Goal: Task Accomplishment & Management: Complete application form

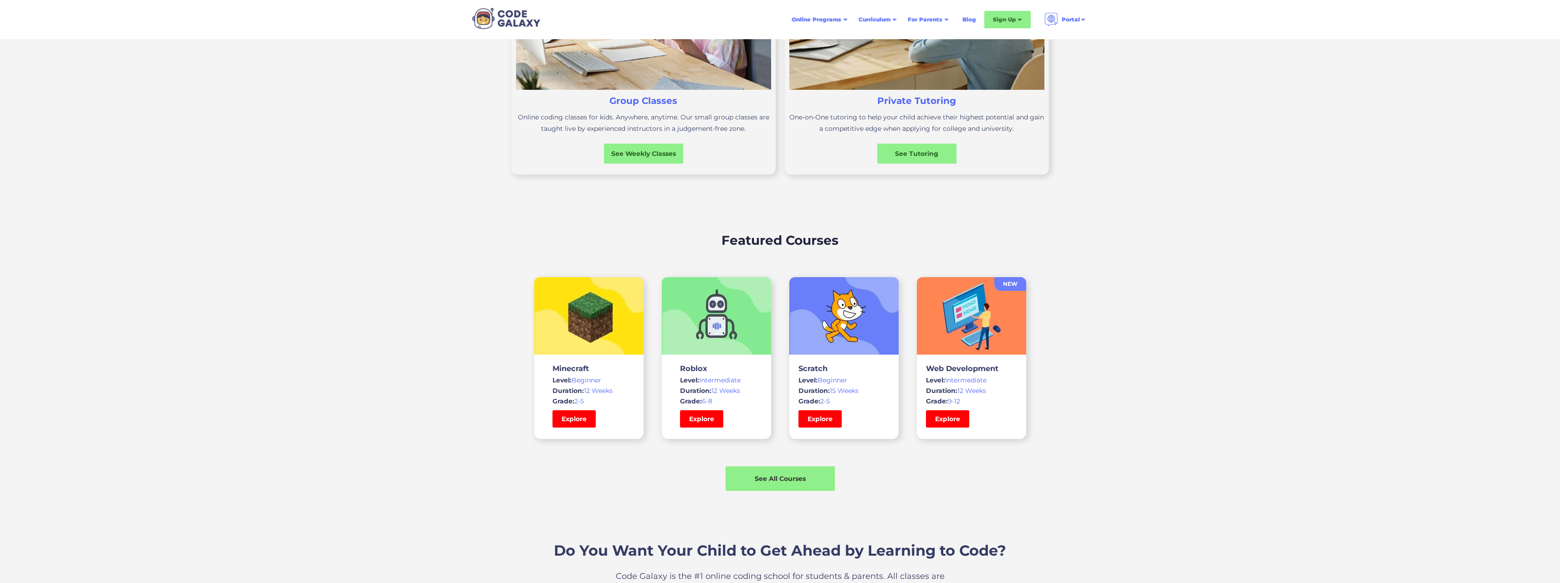
scroll to position [304, 0]
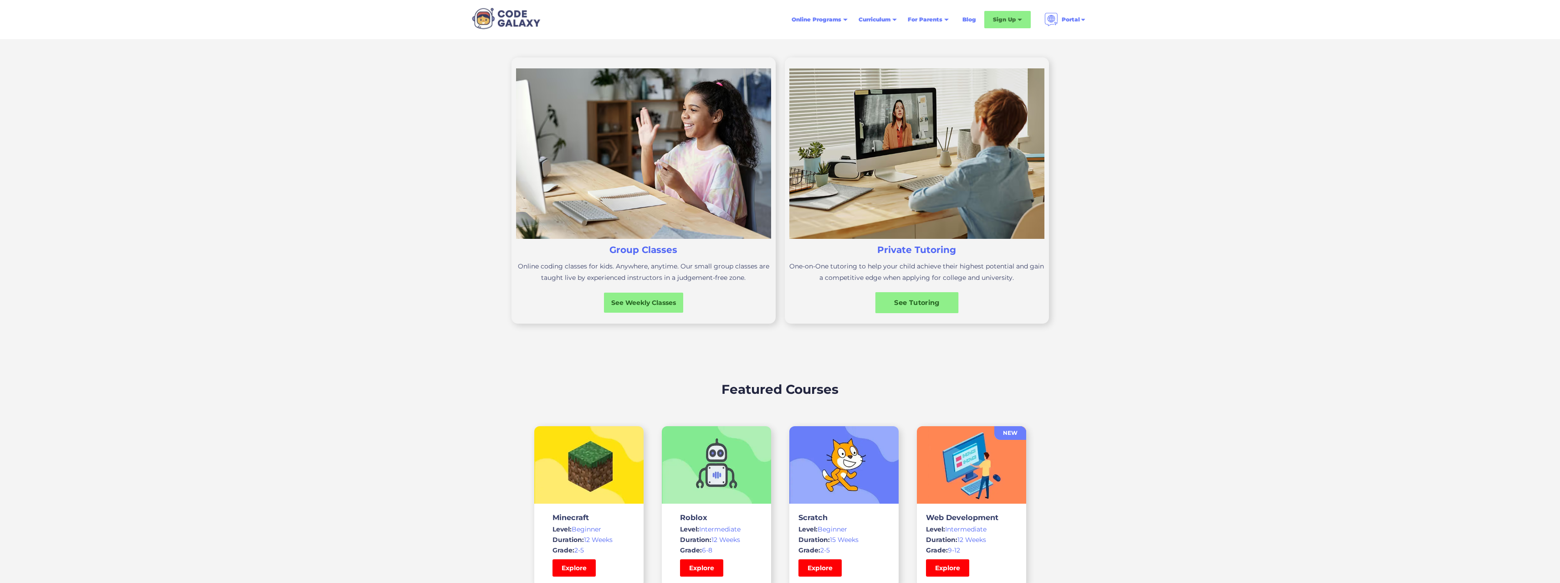
click at [924, 298] on div "See Tutoring" at bounding box center [916, 303] width 83 height 10
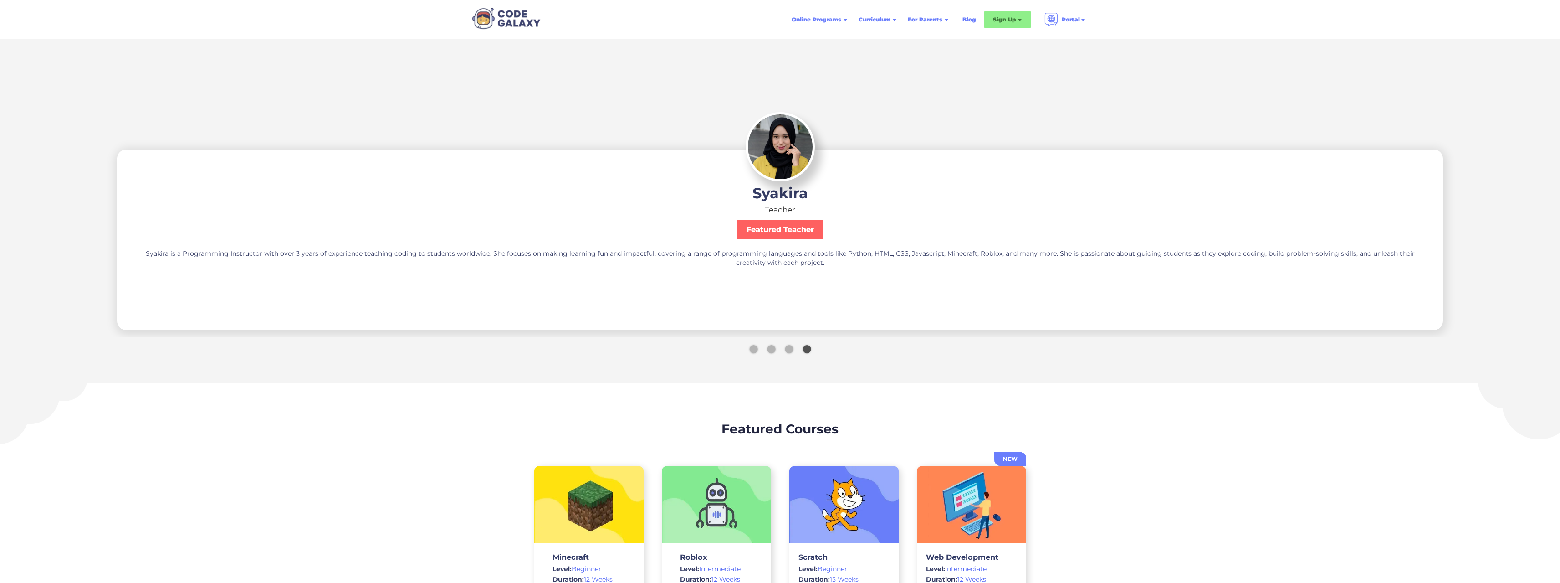
scroll to position [911, 0]
click at [790, 352] on div "Show slide 3 of 4" at bounding box center [789, 348] width 8 height 8
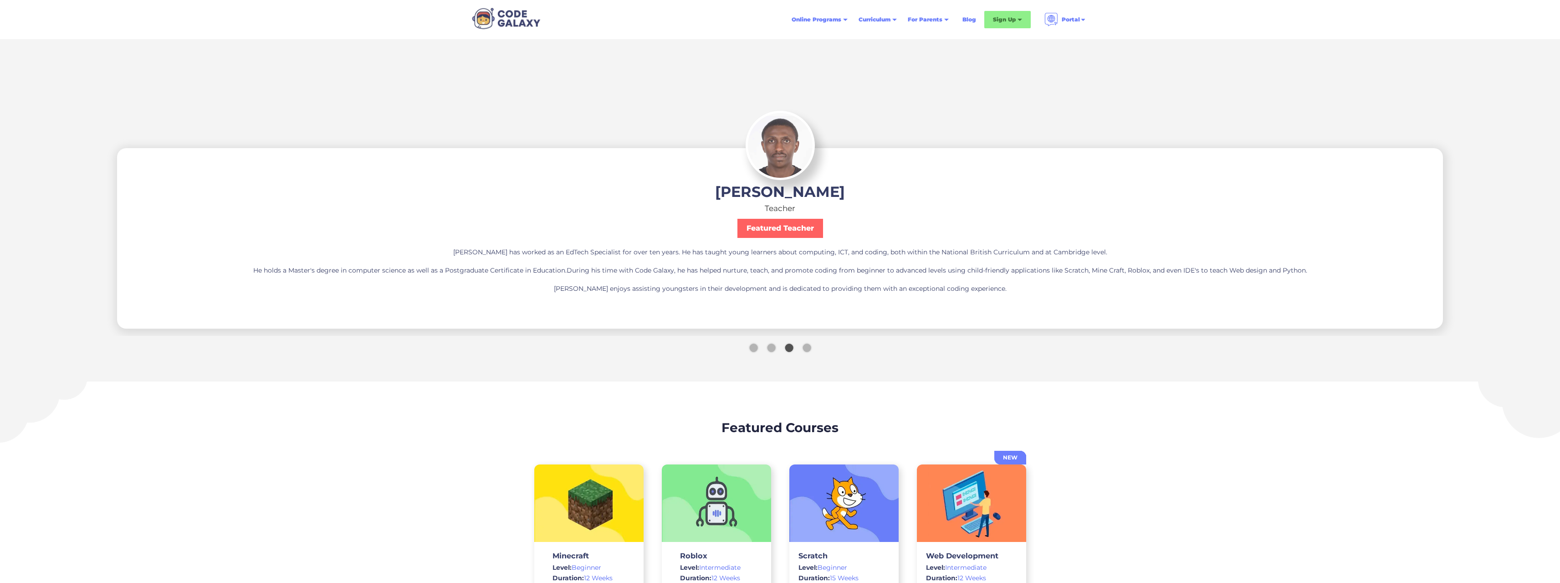
click at [774, 352] on div "Show slide 2 of 4" at bounding box center [771, 348] width 8 height 8
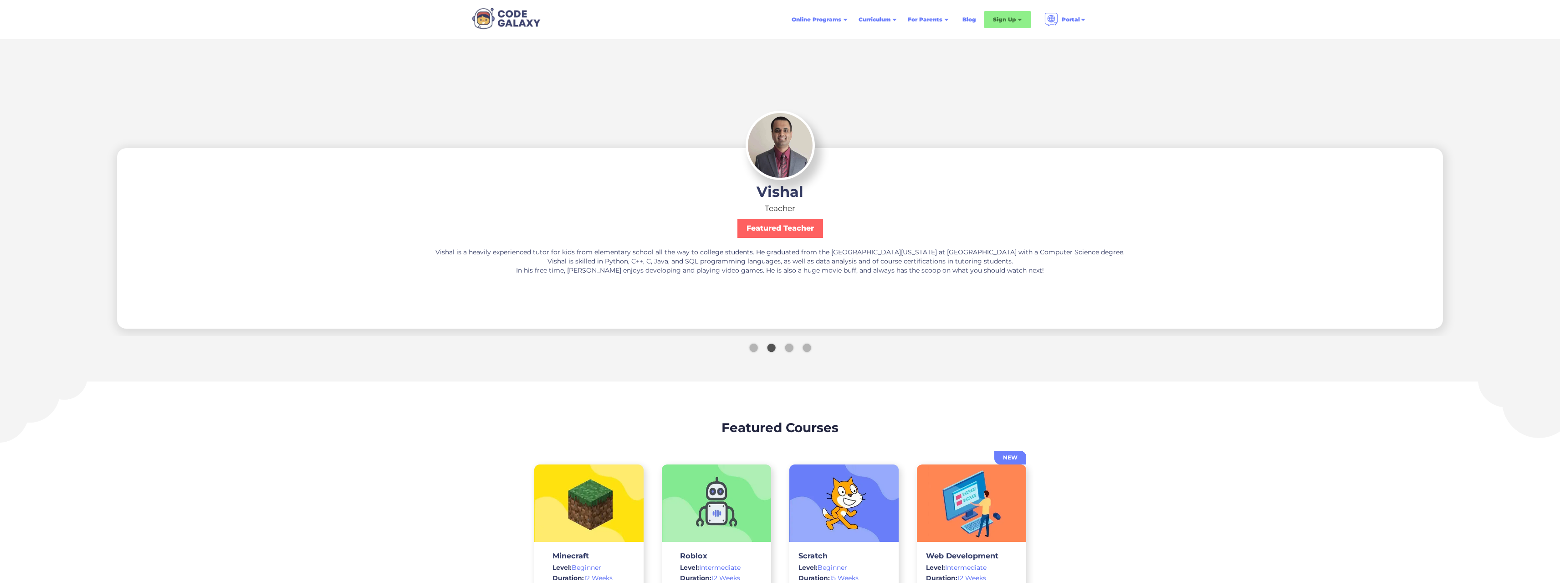
click at [753, 352] on div "Show slide 1 of 4" at bounding box center [753, 348] width 8 height 8
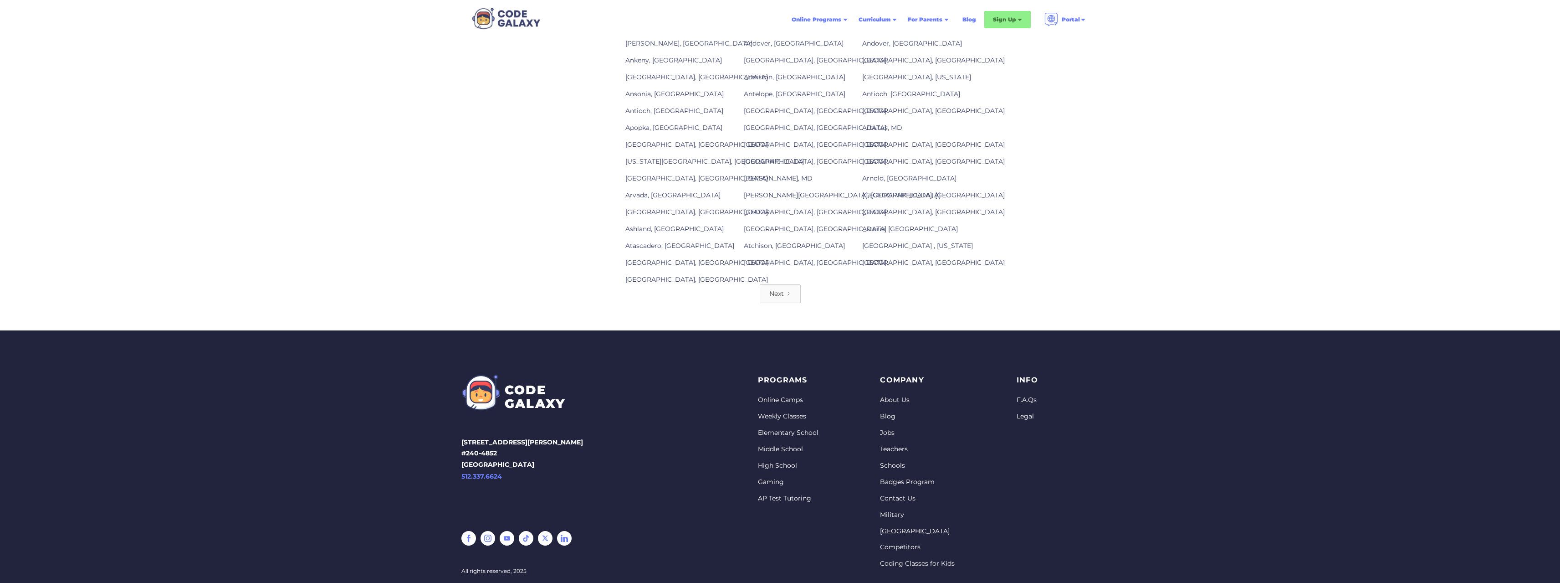
scroll to position [2910, 0]
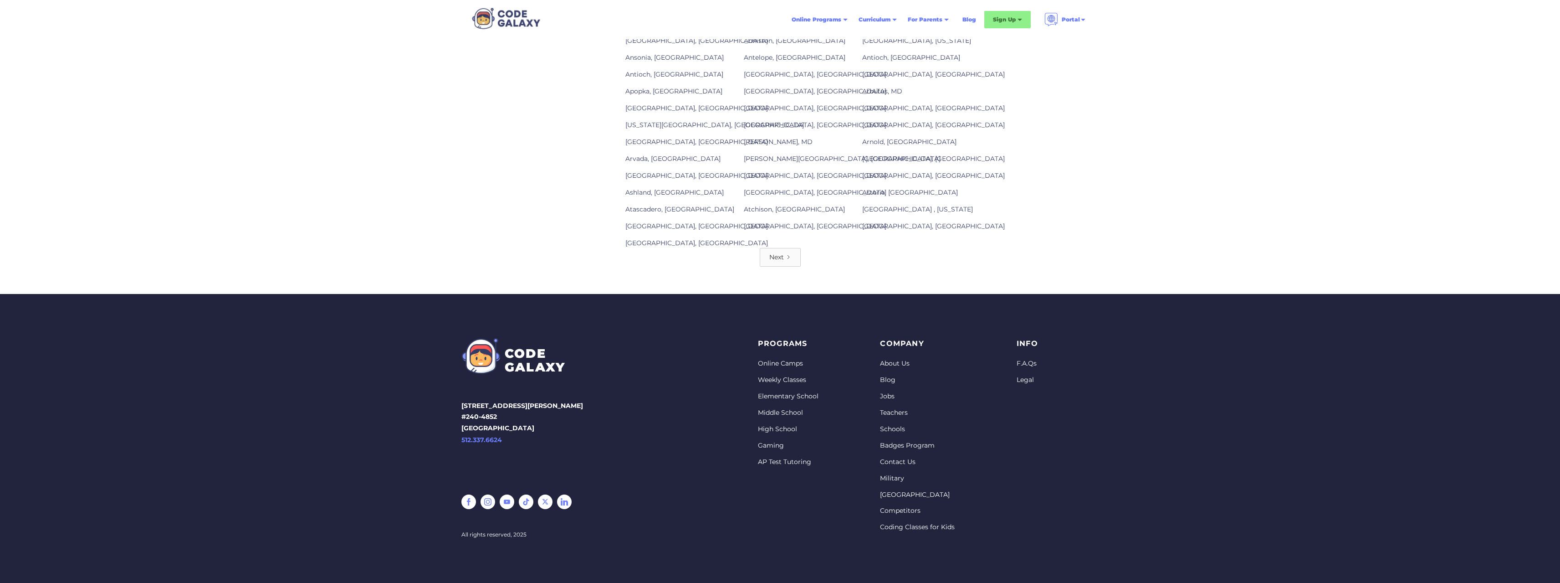
click at [895, 414] on link "Teachers" at bounding box center [917, 412] width 75 height 9
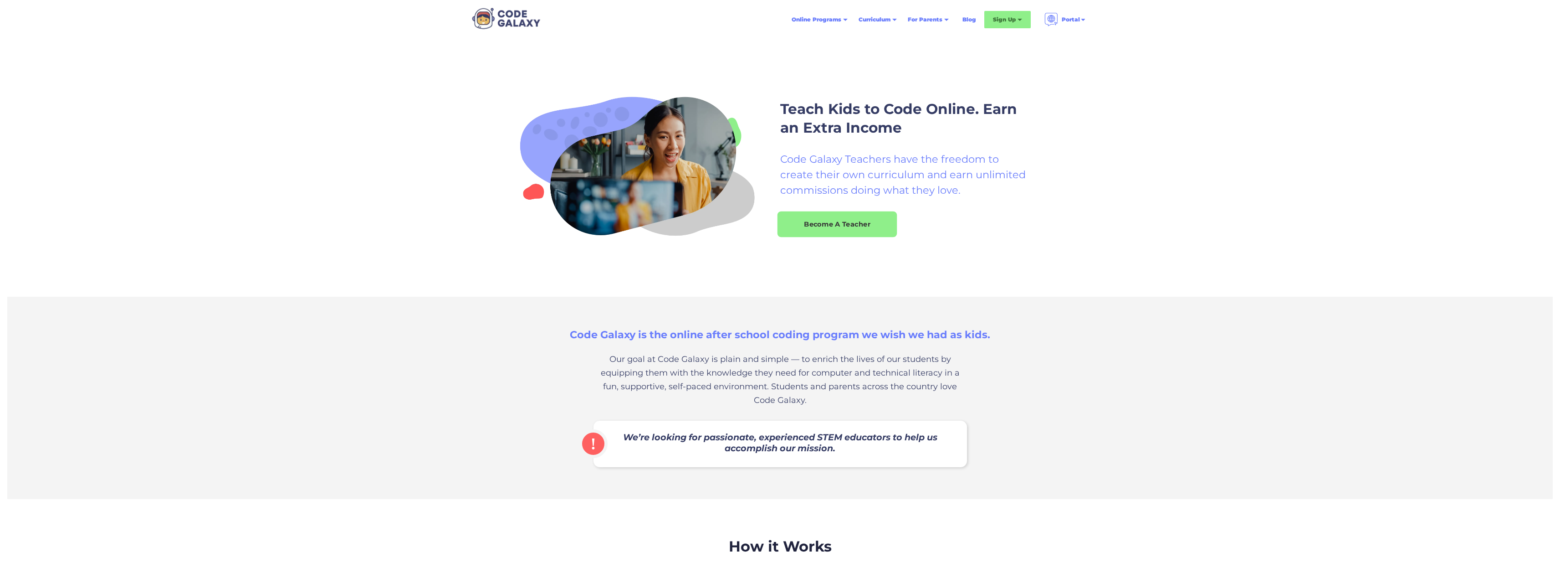
click at [870, 225] on div "Become A Teacher" at bounding box center [837, 224] width 120 height 10
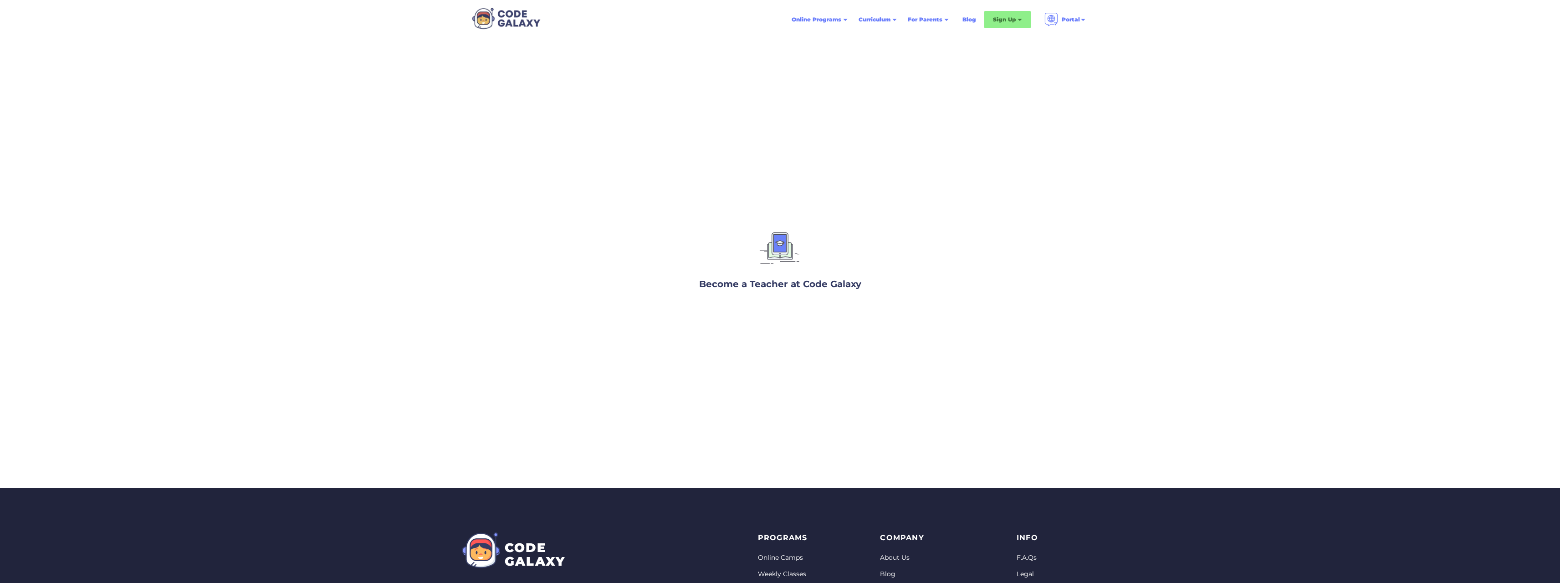
drag, startPoint x: 778, startPoint y: 295, endPoint x: 779, endPoint y: 265, distance: 30.5
click at [778, 292] on div "Become a Teacher at Code Galaxy" at bounding box center [780, 257] width 273 height 82
click at [780, 251] on img at bounding box center [780, 250] width 48 height 46
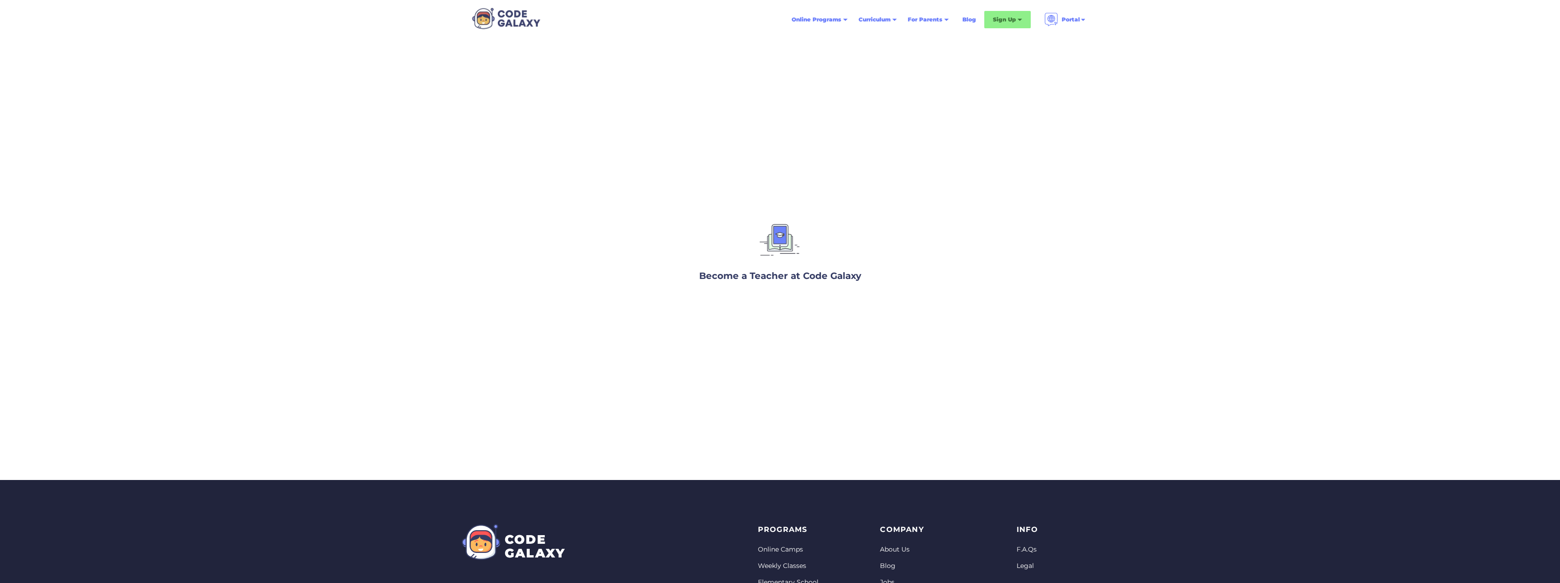
scroll to position [195, 0]
